Goal: Book appointment/travel/reservation

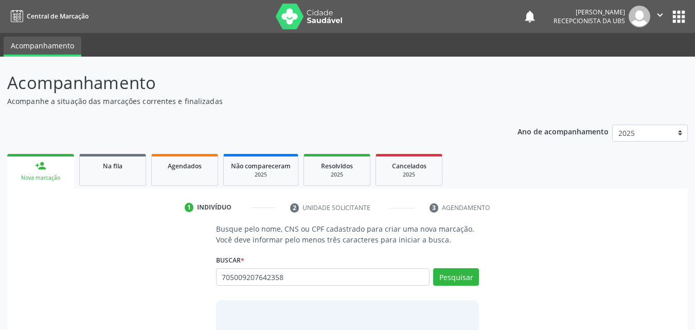
type input "705009207642358"
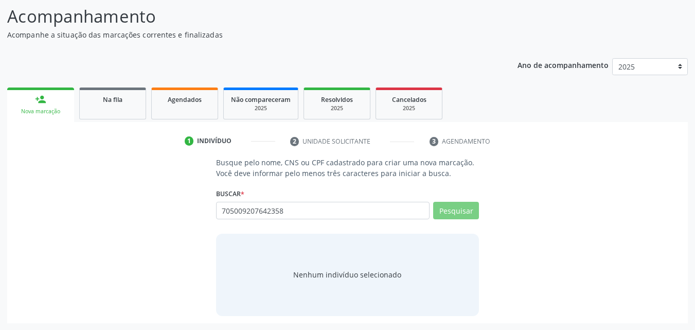
scroll to position [67, 0]
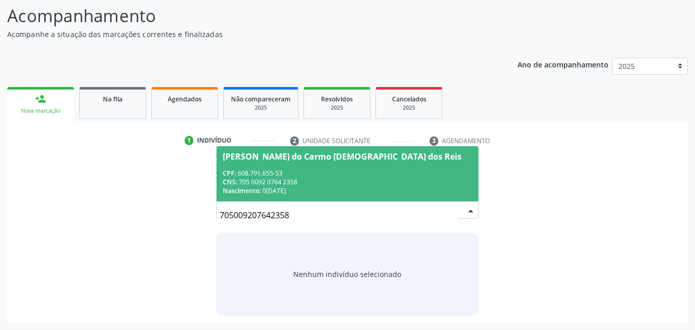
click at [387, 174] on div "CPF: 608.791.655-53" at bounding box center [348, 173] width 250 height 9
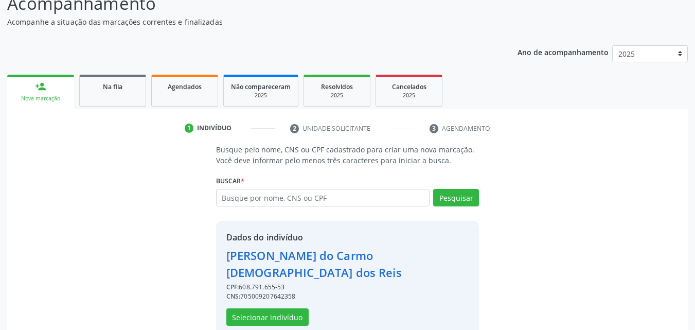
scroll to position [83, 0]
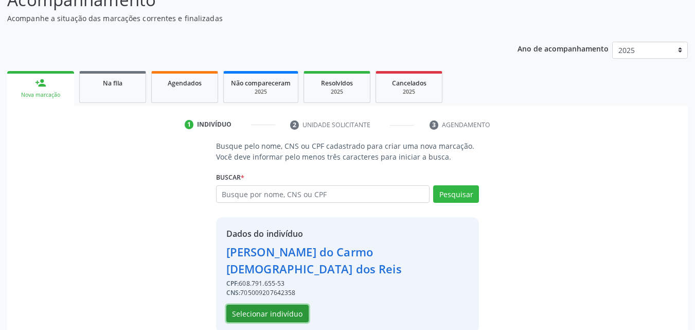
click at [258, 305] on button "Selecionar indivíduo" at bounding box center [267, 313] width 82 height 17
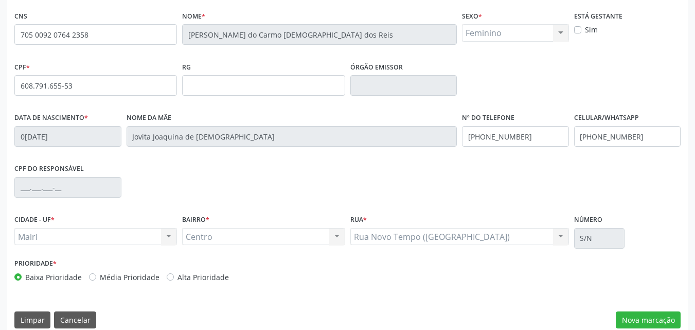
scroll to position [228, 0]
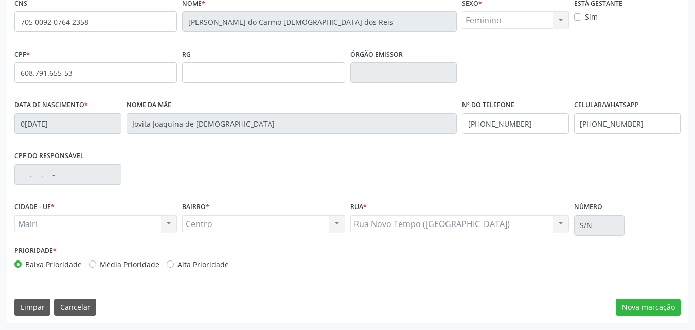
click at [209, 269] on label "Alta Prioridade" at bounding box center [203, 264] width 51 height 11
click at [174, 268] on input "Alta Prioridade" at bounding box center [170, 263] width 7 height 9
radio input "true"
click at [666, 312] on button "Nova marcação" at bounding box center [648, 306] width 65 height 17
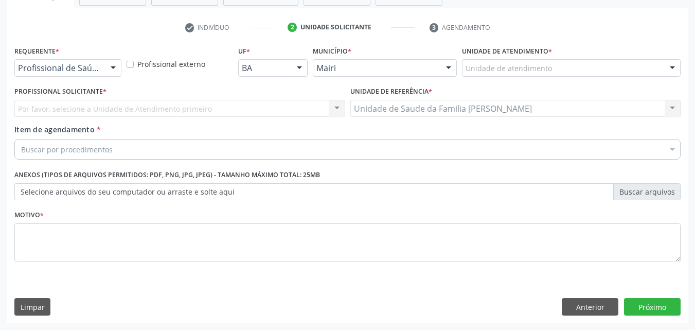
scroll to position [180, 0]
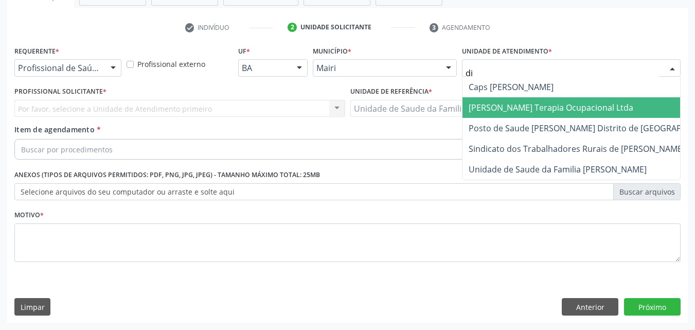
type input "d"
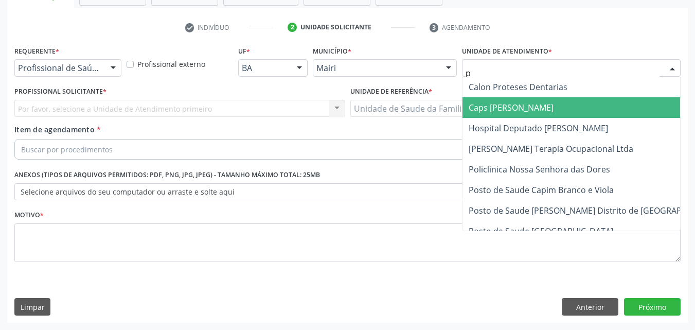
type input "po"
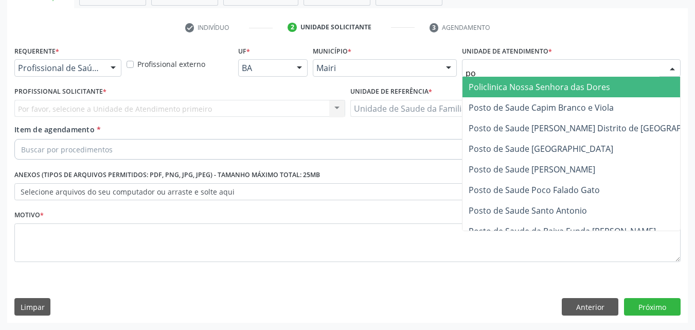
click at [502, 83] on span "Policlinica Nossa Senhora das Dores" at bounding box center [540, 86] width 142 height 11
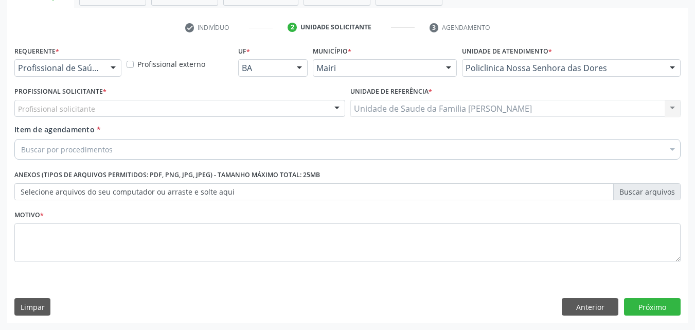
click at [149, 108] on div "Profissional solicitante" at bounding box center [179, 108] width 331 height 17
type input "ar"
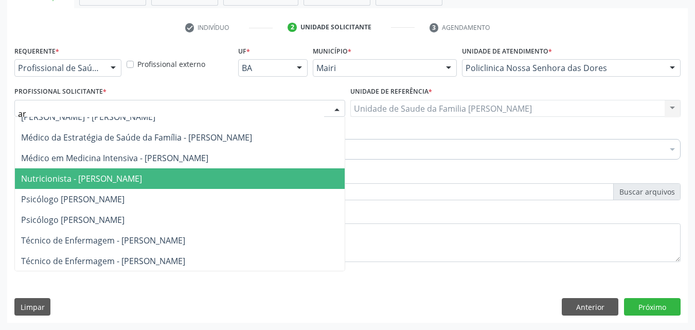
scroll to position [155, 0]
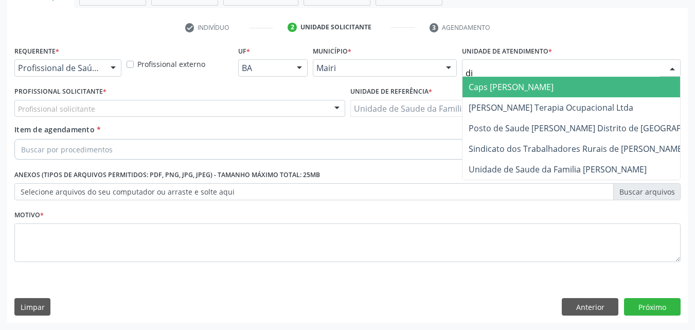
type input "dil"
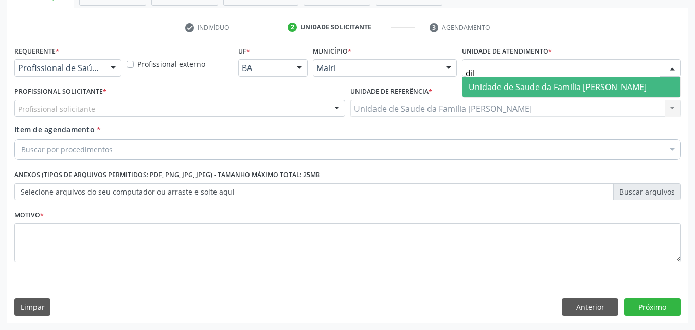
click at [616, 80] on span "Unidade de Saude da Familia [PERSON_NAME]" at bounding box center [572, 87] width 218 height 21
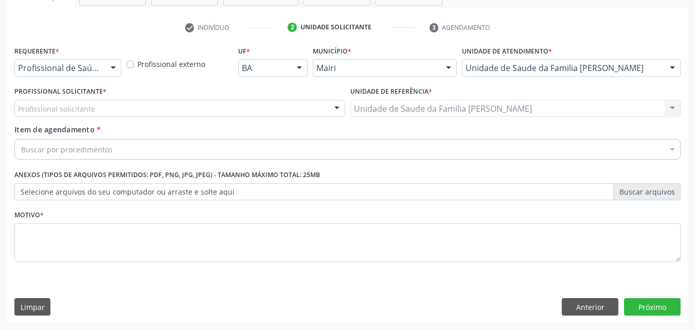
scroll to position [0, 0]
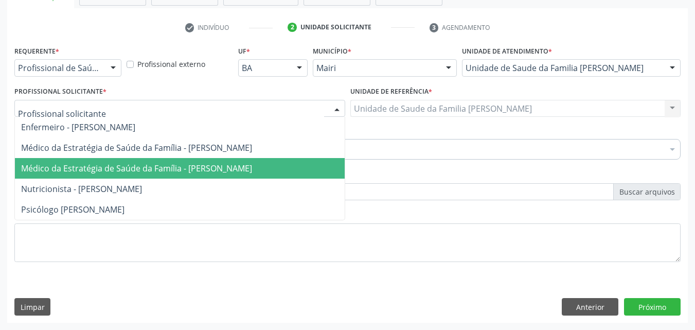
click at [125, 165] on span "Médico da Estratégia de Saúde da Família - [PERSON_NAME]" at bounding box center [136, 168] width 231 height 11
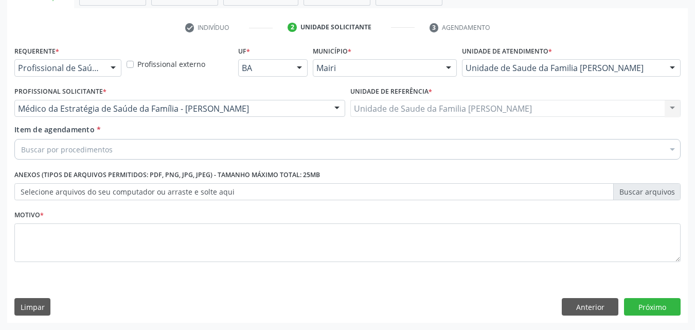
click at [116, 150] on div "Buscar por procedimentos" at bounding box center [347, 149] width 666 height 21
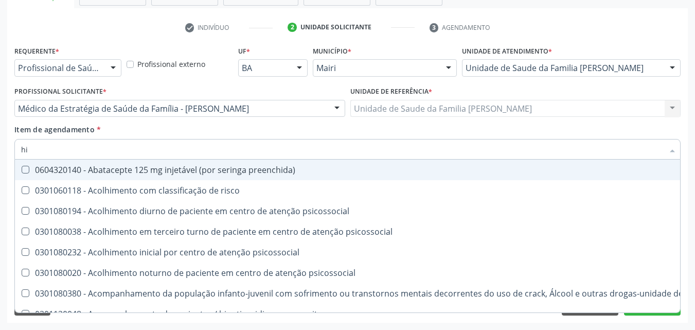
type input "[MEDICAL_DATA]"
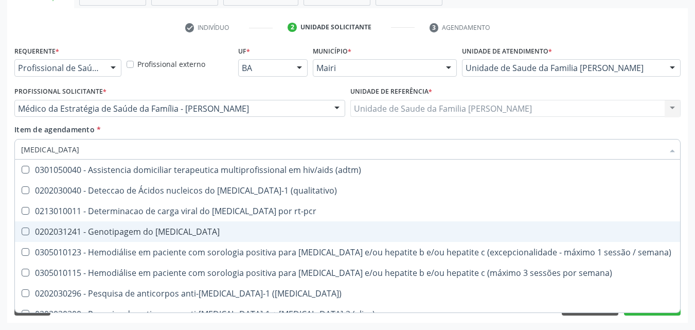
click at [160, 232] on div "0202031241 - Genotipagem do [MEDICAL_DATA]" at bounding box center [347, 231] width 653 height 8
checkbox hiv "true"
type input "hi"
checkbox hiv "false"
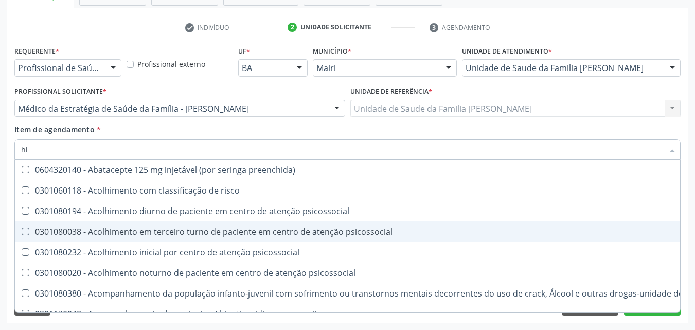
type input "h"
checkbox hiv "false"
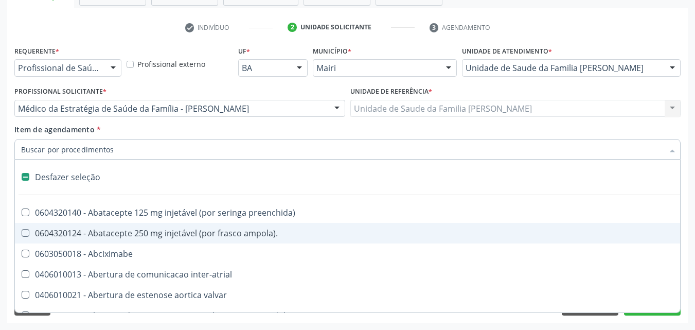
type input "v"
checkbox hemodialise "true"
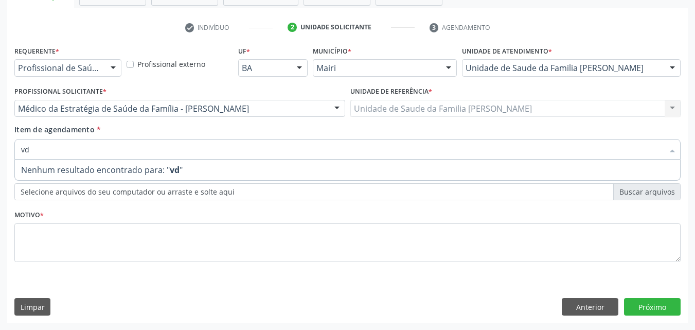
type input "v"
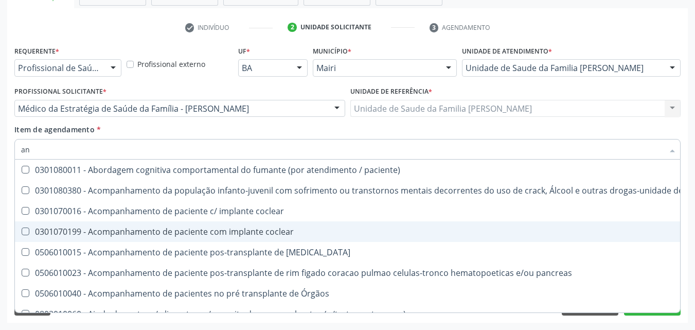
type input "a"
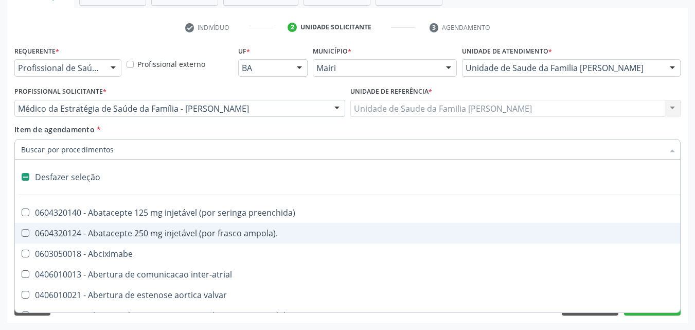
type input "h"
checkbox níveis "true"
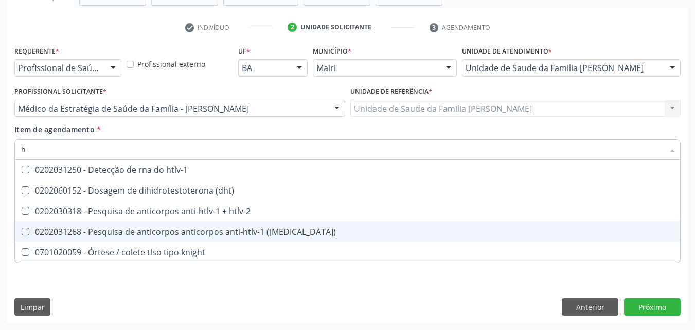
type input "ht"
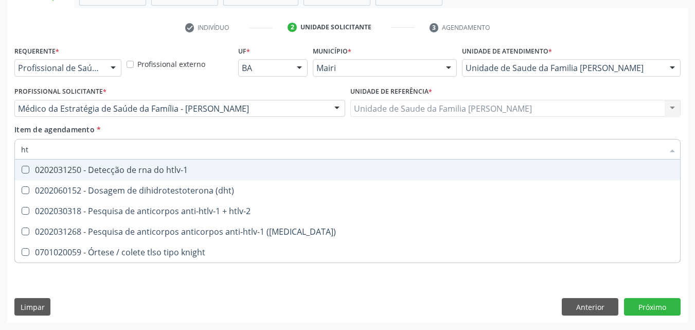
click at [153, 172] on div "0202031250 - Detecção de rna do htlv-1" at bounding box center [347, 170] width 653 height 8
checkbox htlv-1 "true"
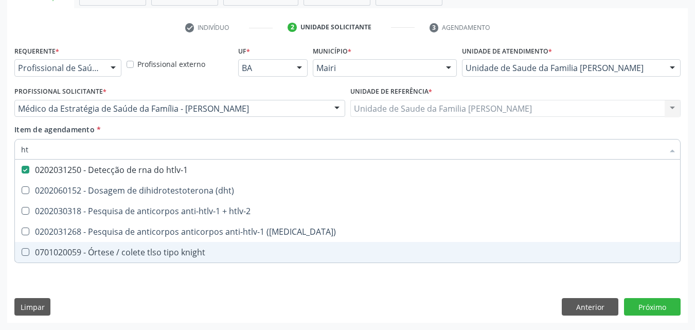
click at [125, 294] on div "Requerente * Profissional de Saúde Profissional de Saúde Paciente Nenhum result…" at bounding box center [347, 182] width 681 height 279
checkbox \(dht\) "true"
checkbox htlv-2 "true"
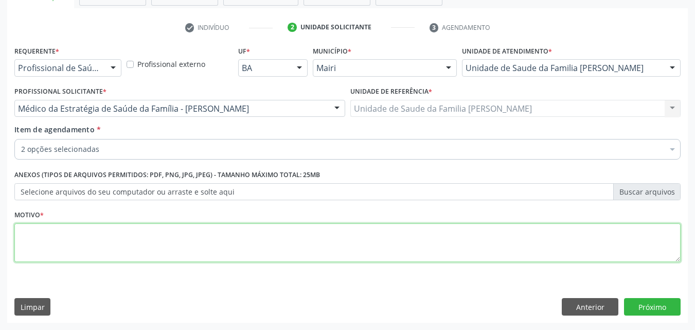
click at [93, 233] on textarea at bounding box center [347, 242] width 666 height 39
type textarea "avaliação"
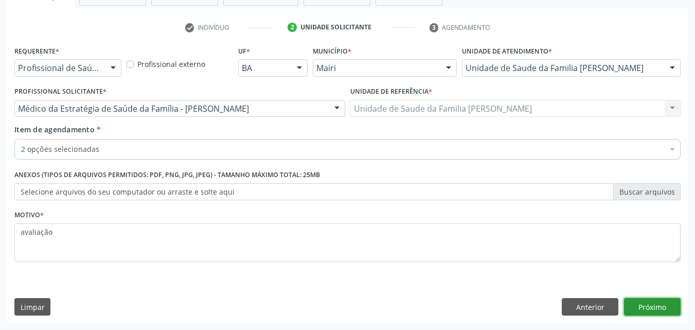
click at [647, 310] on button "Próximo" at bounding box center [652, 306] width 57 height 17
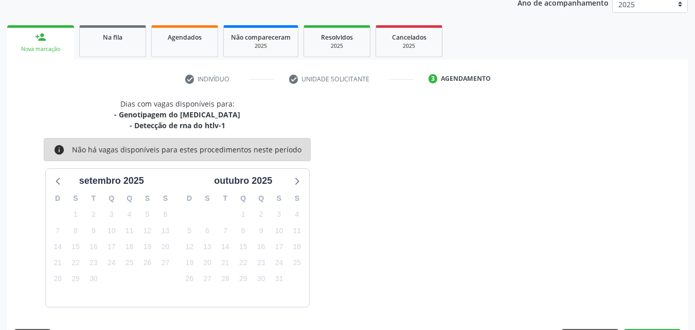
scroll to position [159, 0]
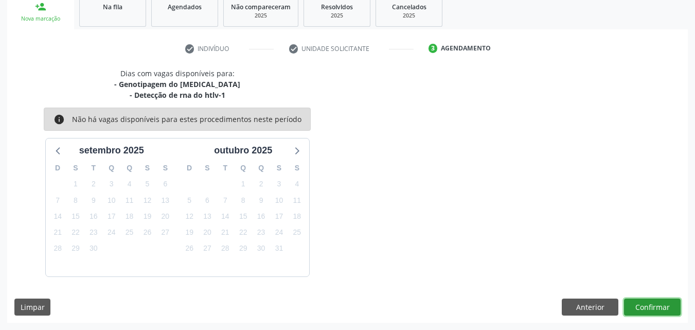
click at [647, 310] on button "Confirmar" at bounding box center [652, 306] width 57 height 17
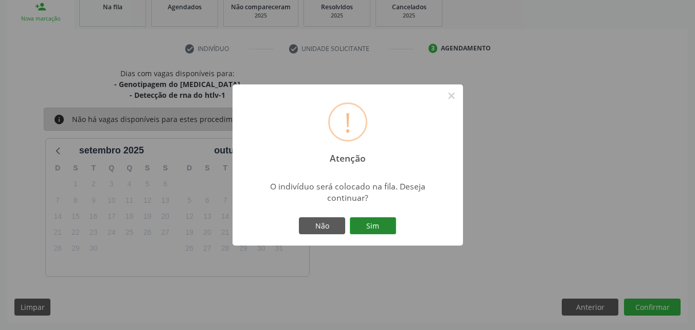
click at [364, 220] on button "Sim" at bounding box center [373, 225] width 46 height 17
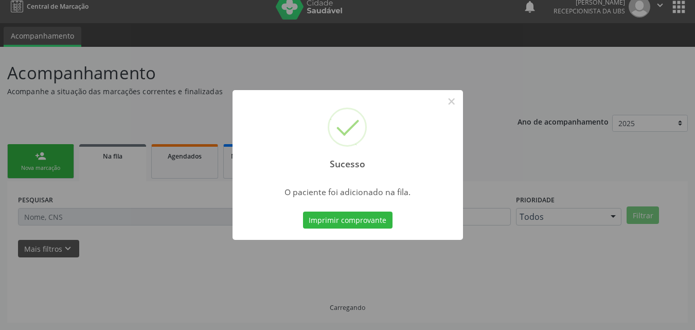
scroll to position [10, 0]
